Goal: Task Accomplishment & Management: Manage account settings

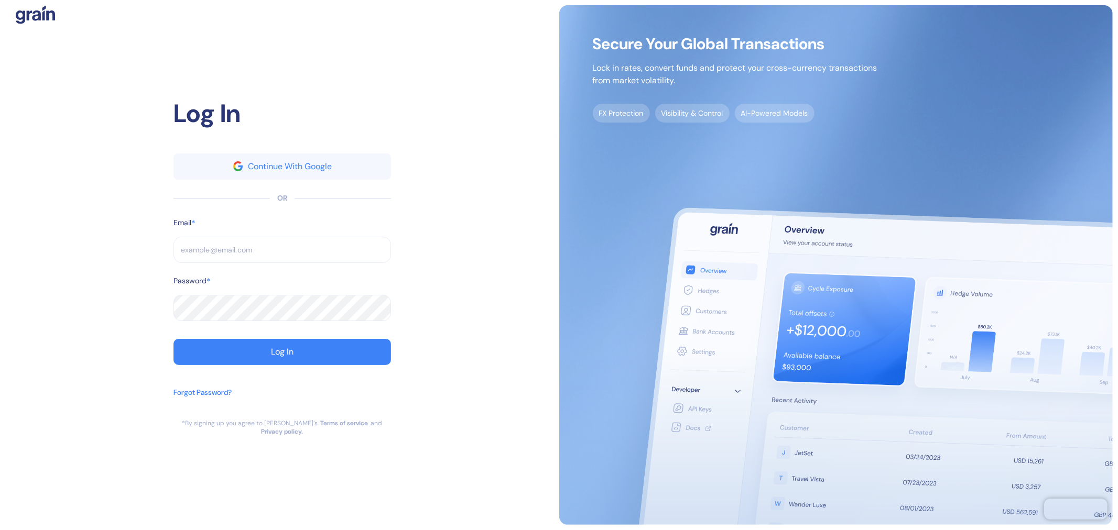
click at [502, 73] on div "Log In Continue With Google OR Email * ​ Password * ​ Log In Forgot Password? *…" at bounding box center [282, 265] width 554 height 520
click at [264, 246] on input "text" at bounding box center [281, 250] width 217 height 26
paste input "[EMAIL_ADDRESS][DOMAIN_NAME]"
type input "[EMAIL_ADDRESS][DOMAIN_NAME]"
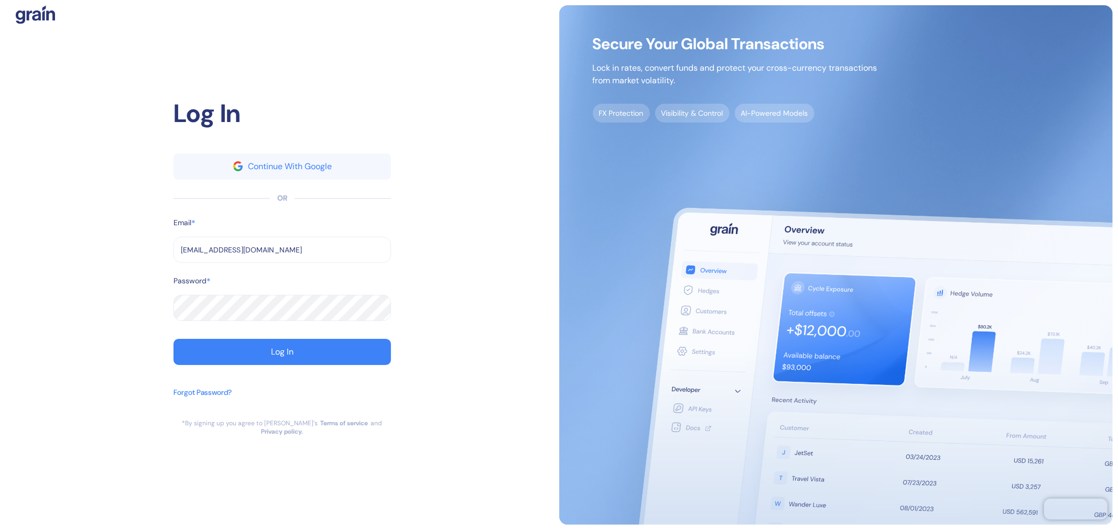
type input "[EMAIL_ADDRESS][DOMAIN_NAME]"
click at [216, 295] on div "Password *" at bounding box center [281, 285] width 217 height 19
click at [242, 349] on button "Log In" at bounding box center [281, 352] width 217 height 26
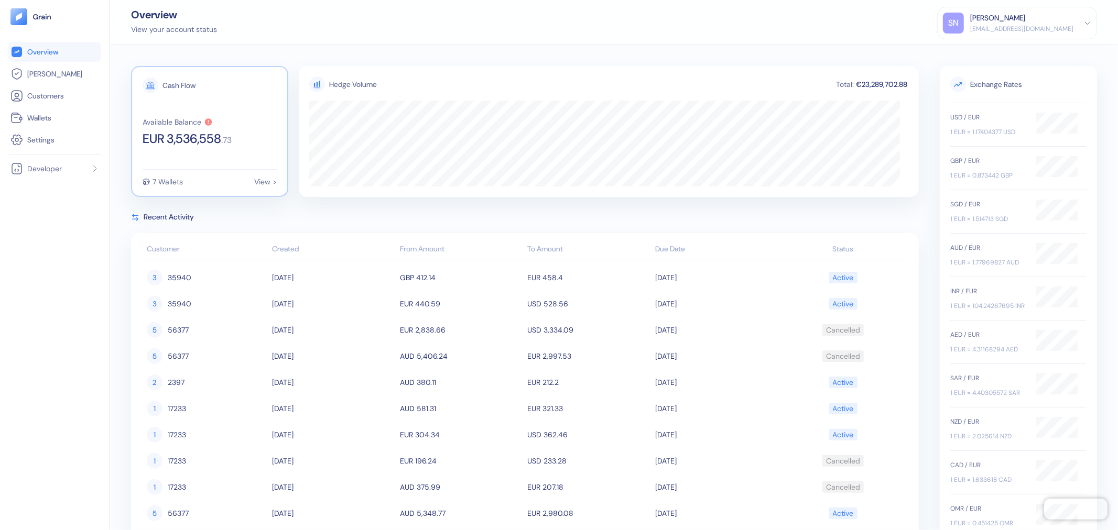
click at [181, 143] on span "EUR 3,536,558" at bounding box center [182, 139] width 79 height 13
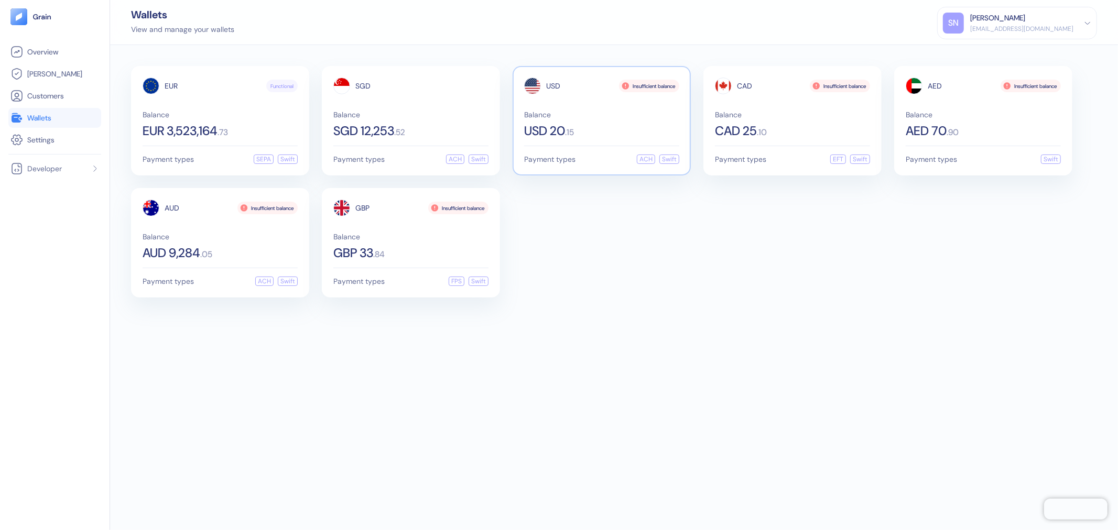
click at [650, 105] on div "USD Insufficient balance Balance USD 20 . 15" at bounding box center [601, 108] width 155 height 60
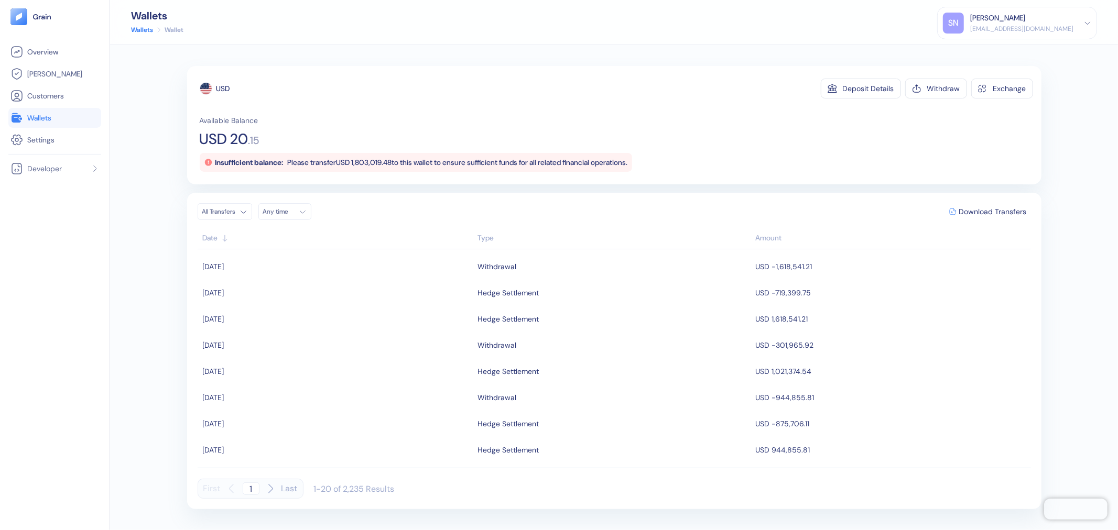
click at [81, 116] on link "Wallets" at bounding box center [54, 118] width 89 height 13
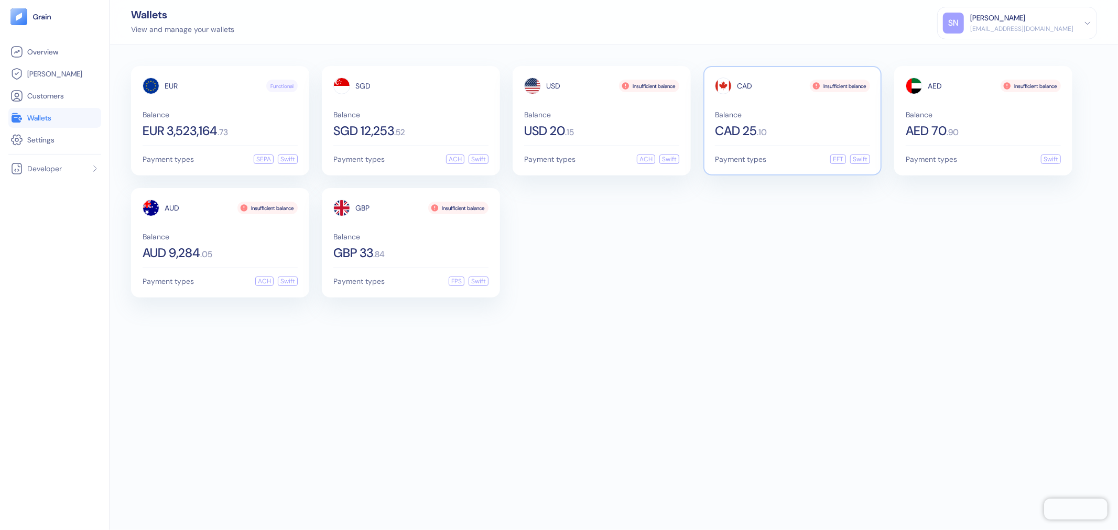
click at [814, 116] on span "Balance" at bounding box center [792, 114] width 155 height 7
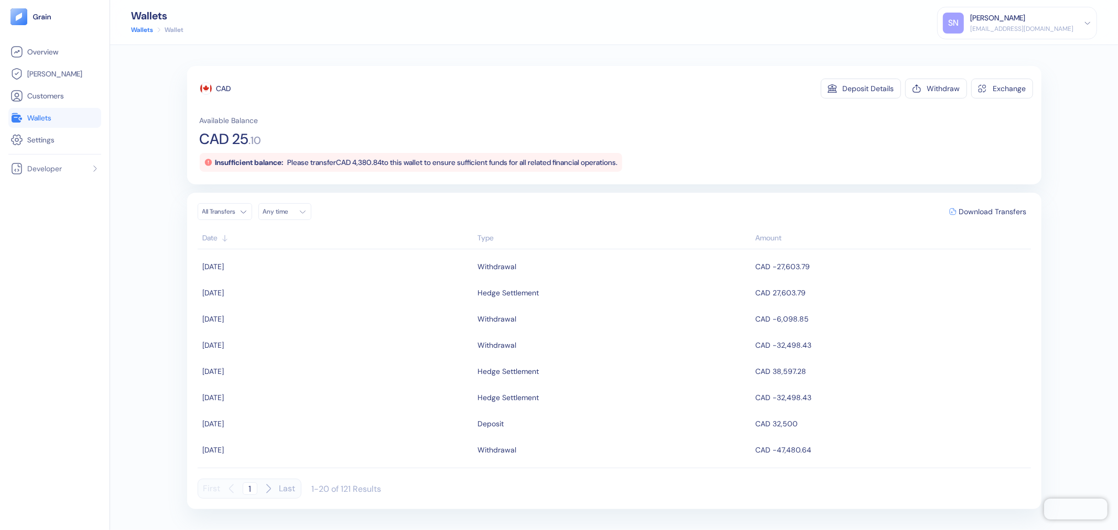
click at [30, 116] on span "Wallets" at bounding box center [39, 118] width 24 height 10
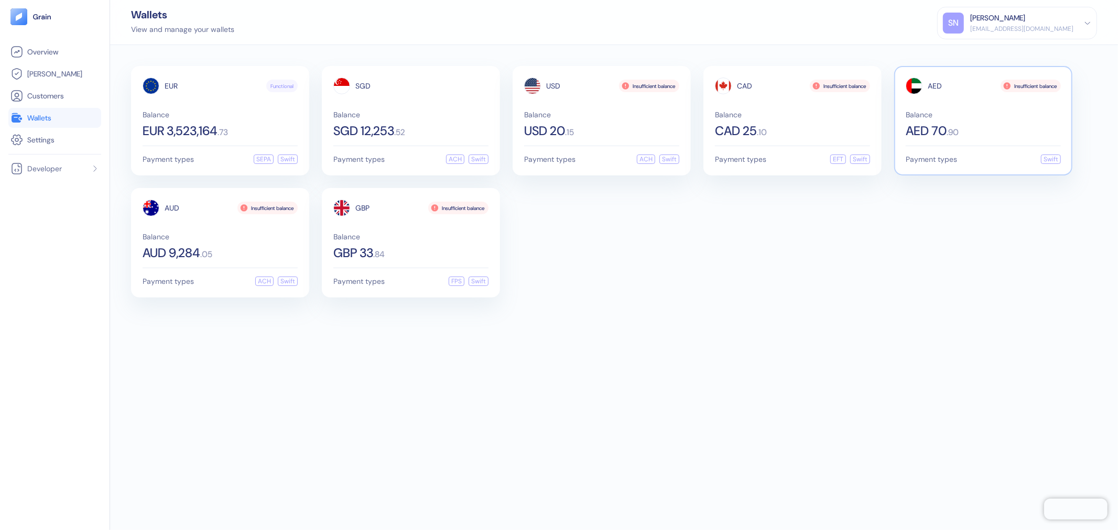
click at [985, 111] on span "Balance" at bounding box center [982, 114] width 155 height 7
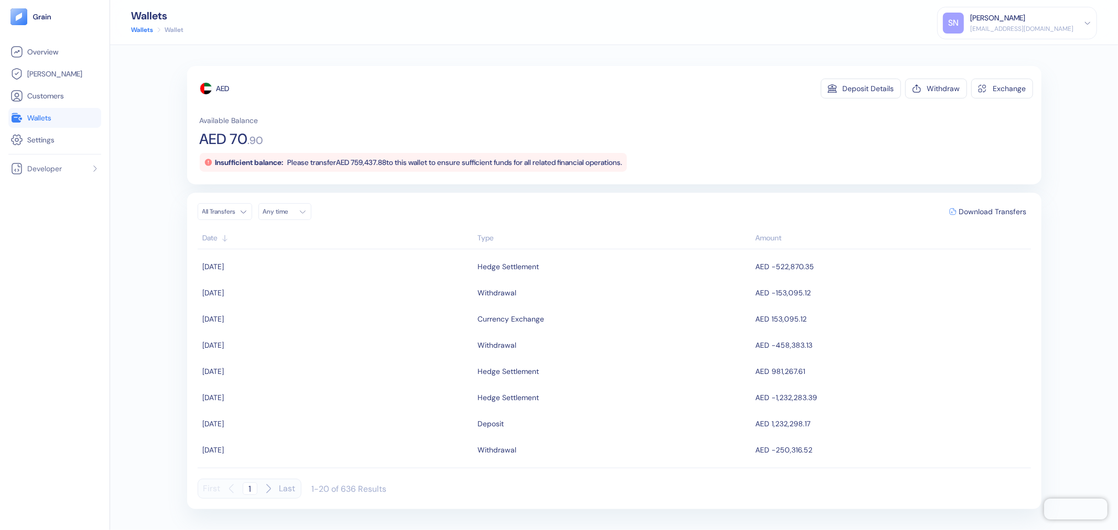
click at [76, 121] on link "Wallets" at bounding box center [54, 118] width 89 height 13
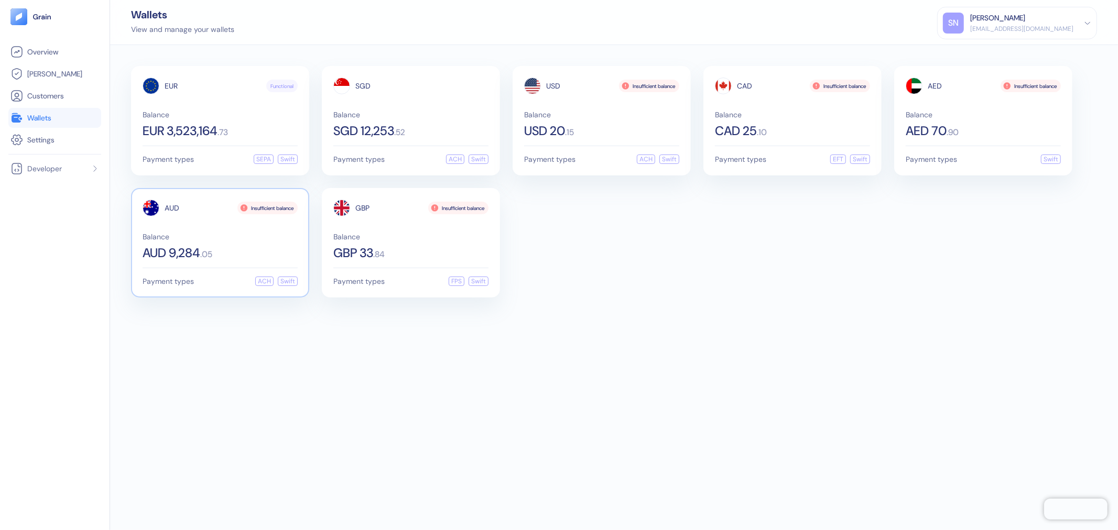
click at [250, 233] on span "Balance" at bounding box center [220, 236] width 155 height 7
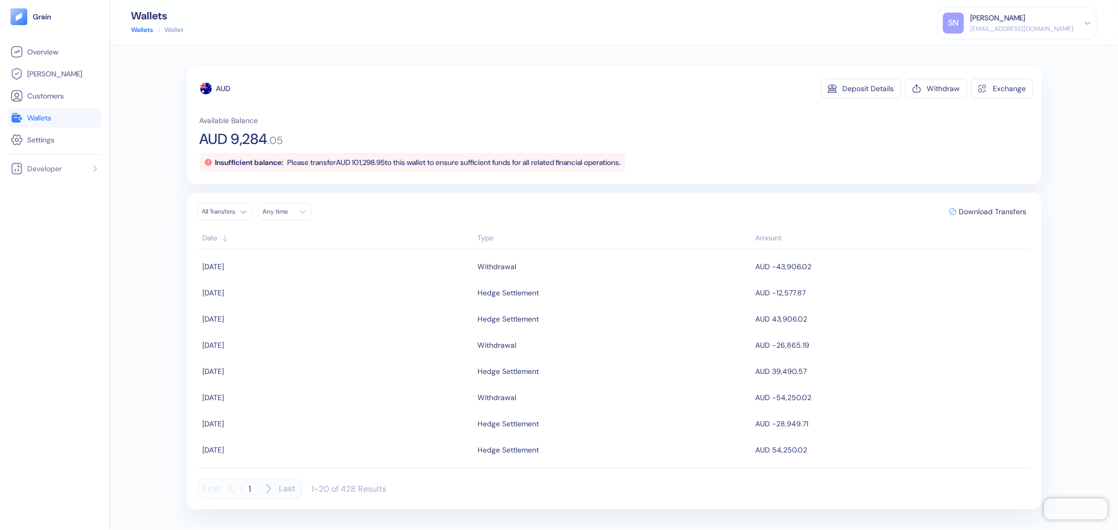
click at [53, 122] on link "Wallets" at bounding box center [54, 118] width 89 height 13
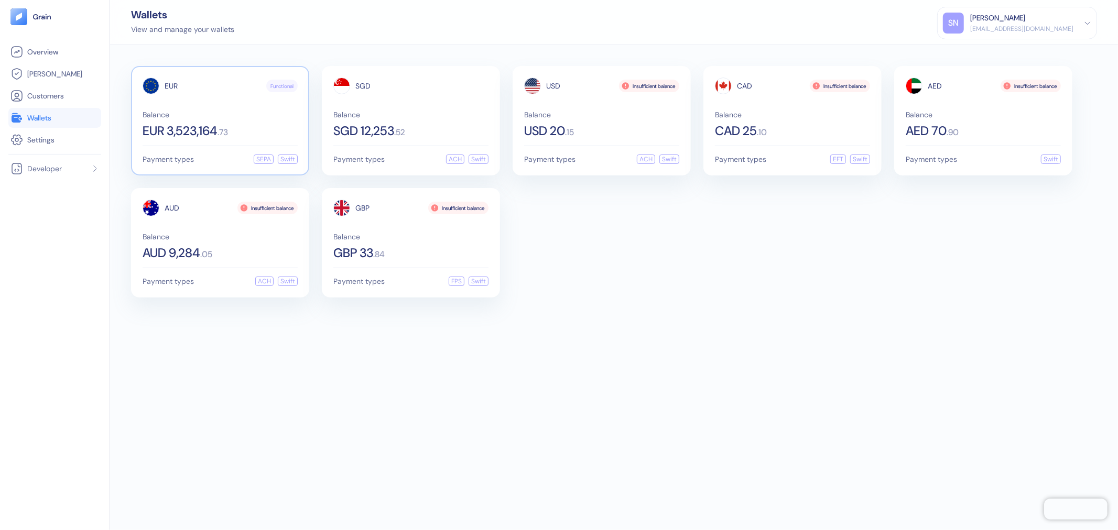
click at [225, 121] on div "Balance EUR 3,523,164 . 73" at bounding box center [220, 124] width 155 height 26
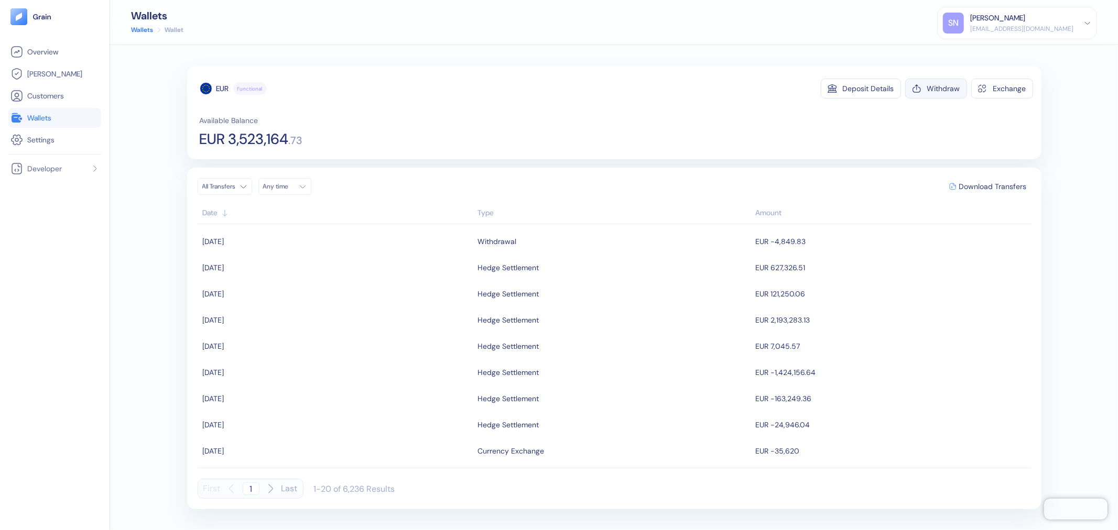
click at [929, 91] on div "Withdraw" at bounding box center [943, 88] width 33 height 7
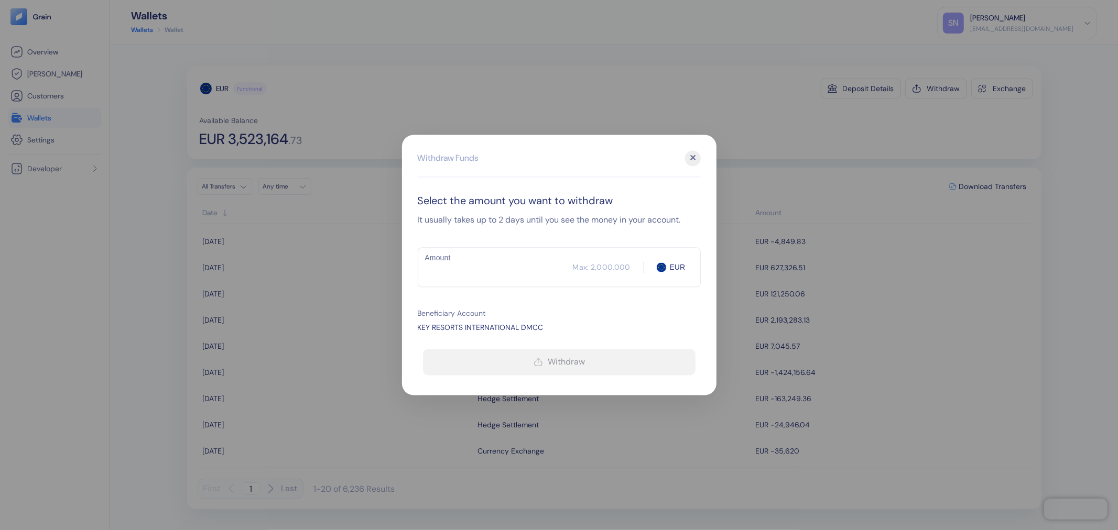
click at [499, 281] on div "​ Max: 2,000,000 EUR Amount" at bounding box center [559, 268] width 283 height 40
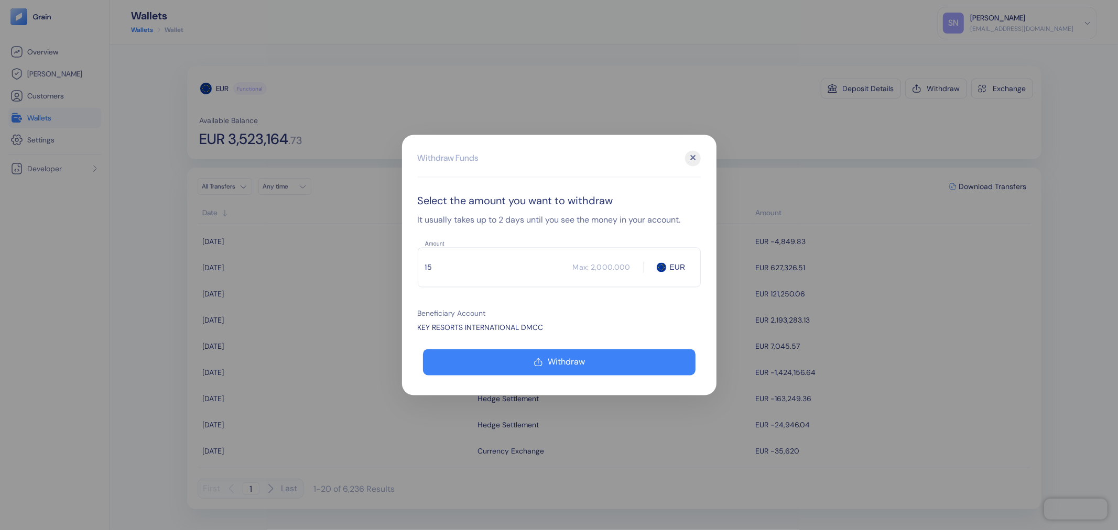
type input "1"
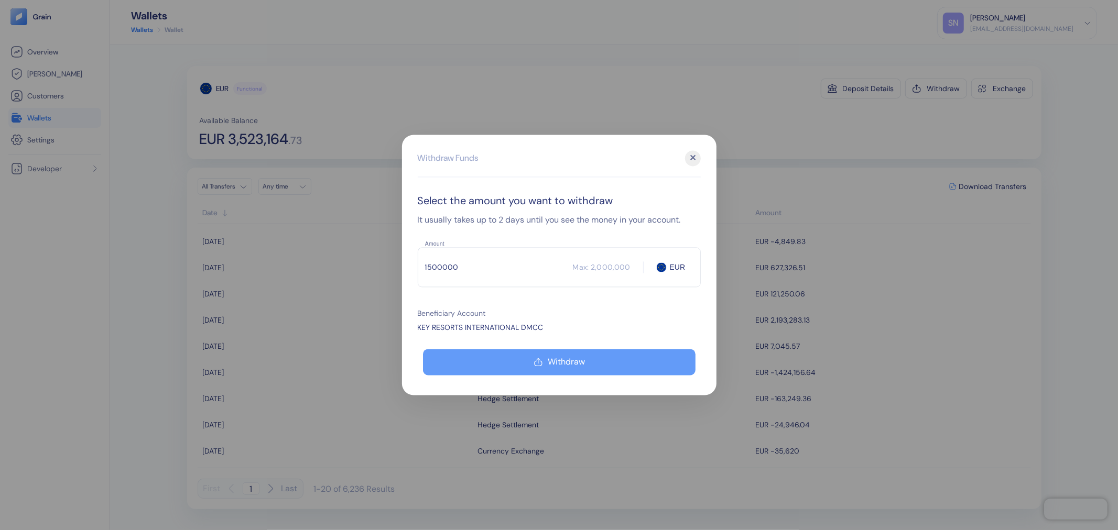
type input "1500000"
click at [567, 360] on div "Withdraw" at bounding box center [566, 362] width 37 height 8
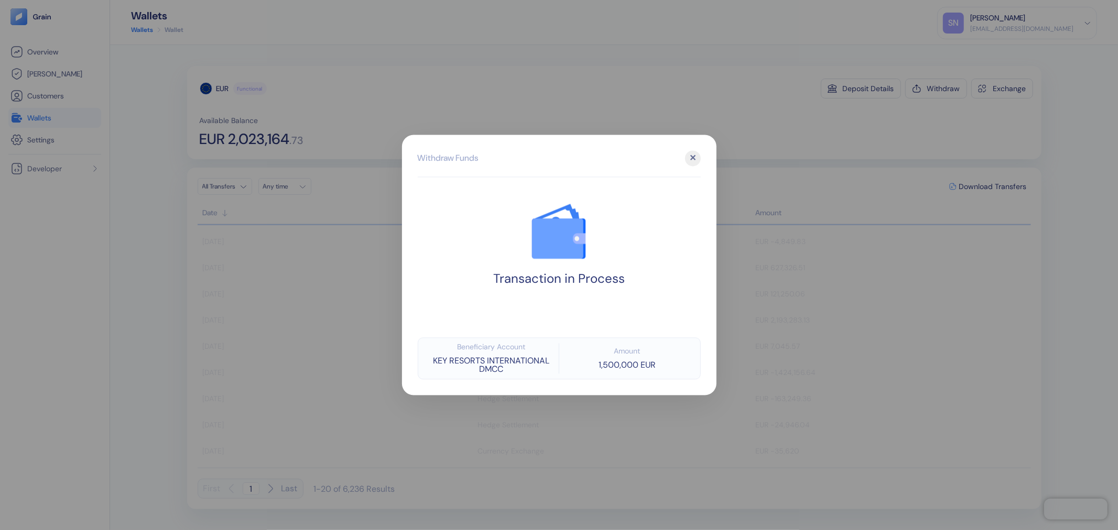
click at [878, 127] on div at bounding box center [559, 265] width 1118 height 530
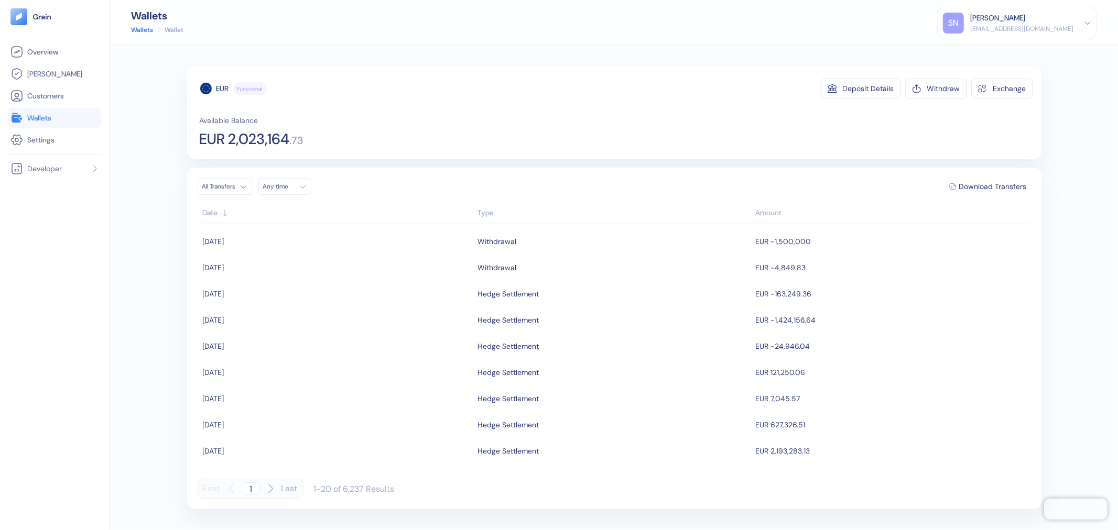
click at [46, 119] on span "Wallets" at bounding box center [39, 118] width 24 height 10
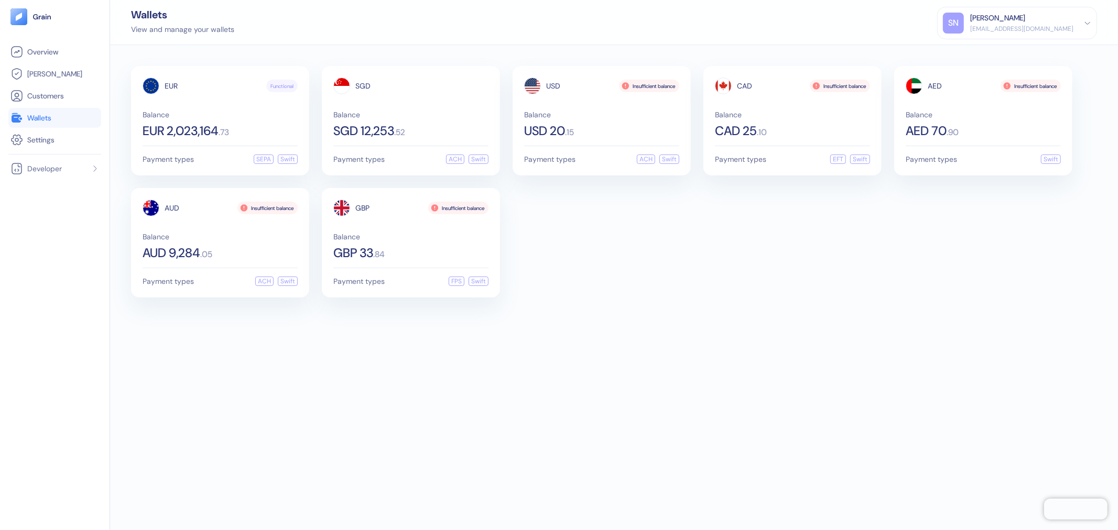
click at [35, 122] on span "Wallets" at bounding box center [39, 118] width 24 height 10
